Goal: Navigation & Orientation: Understand site structure

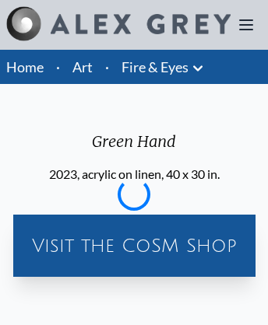
click at [133, 246] on div "Visit the CoSM Shop" at bounding box center [134, 246] width 230 height 50
click at [118, 25] on img at bounding box center [141, 24] width 180 height 20
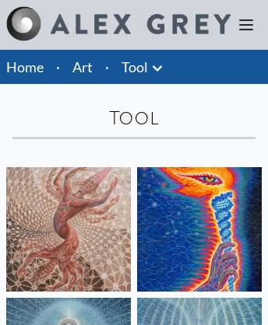
click at [246, 25] on icon at bounding box center [246, 24] width 12 height 9
click at [131, 198] on img at bounding box center [68, 229] width 124 height 124
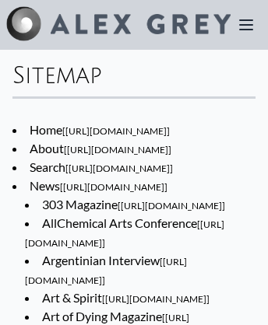
scroll to position [11596, 0]
